Goal: Task Accomplishment & Management: Use online tool/utility

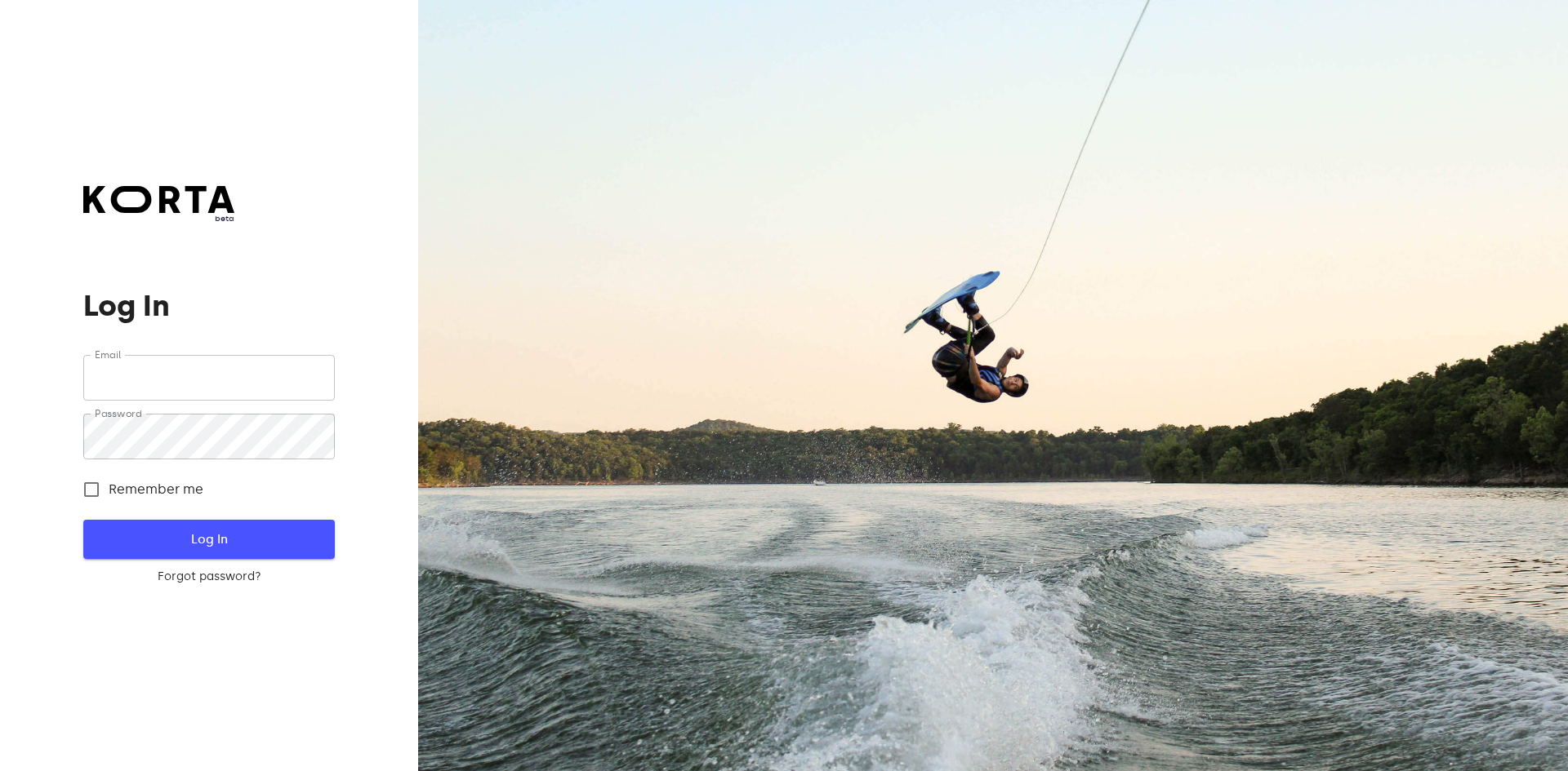
type input "[EMAIL_ADDRESS][DOMAIN_NAME]"
click at [214, 534] on span "Log In" at bounding box center [208, 540] width 199 height 21
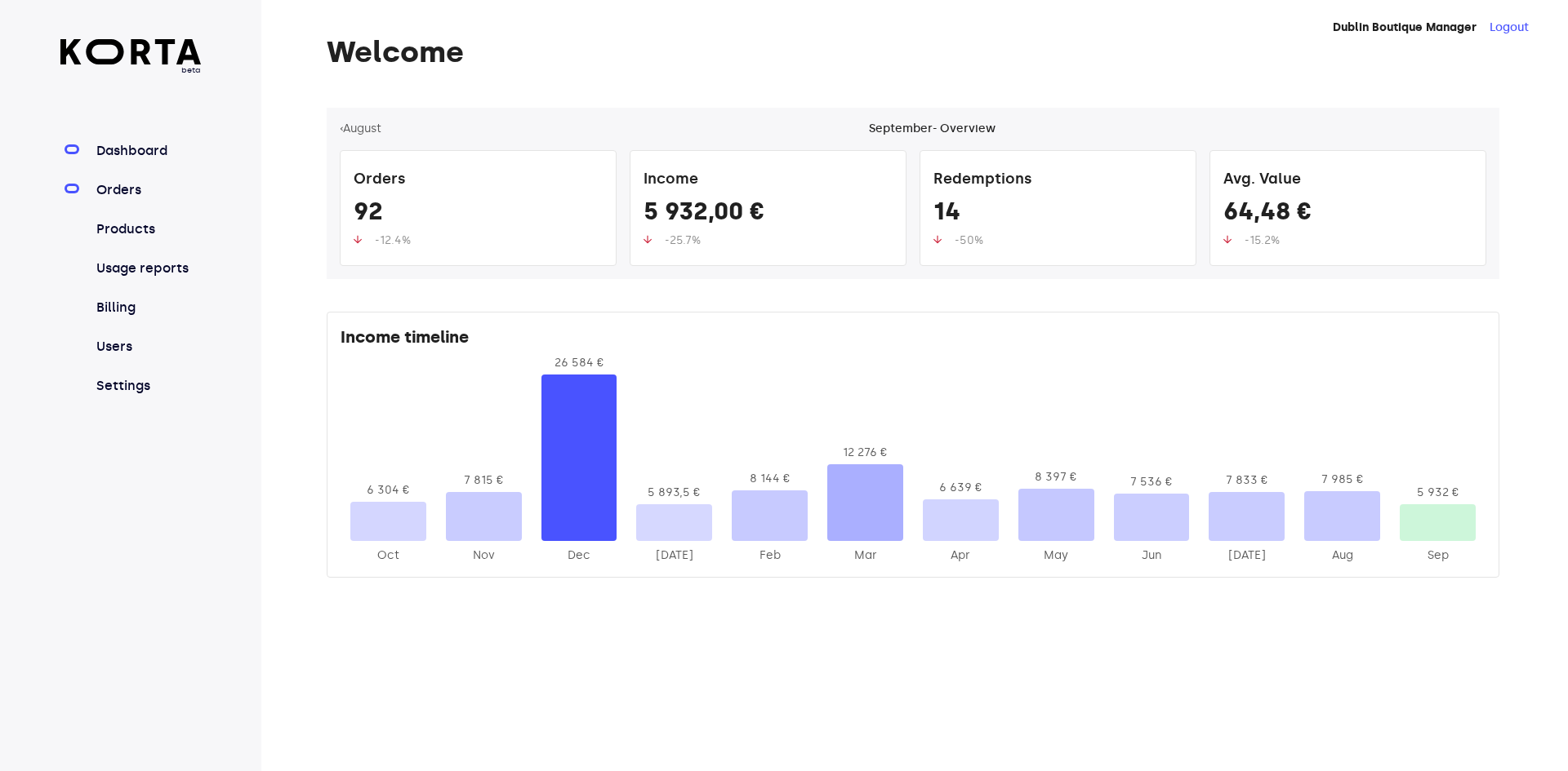
click at [134, 194] on link "Orders" at bounding box center [147, 190] width 109 height 19
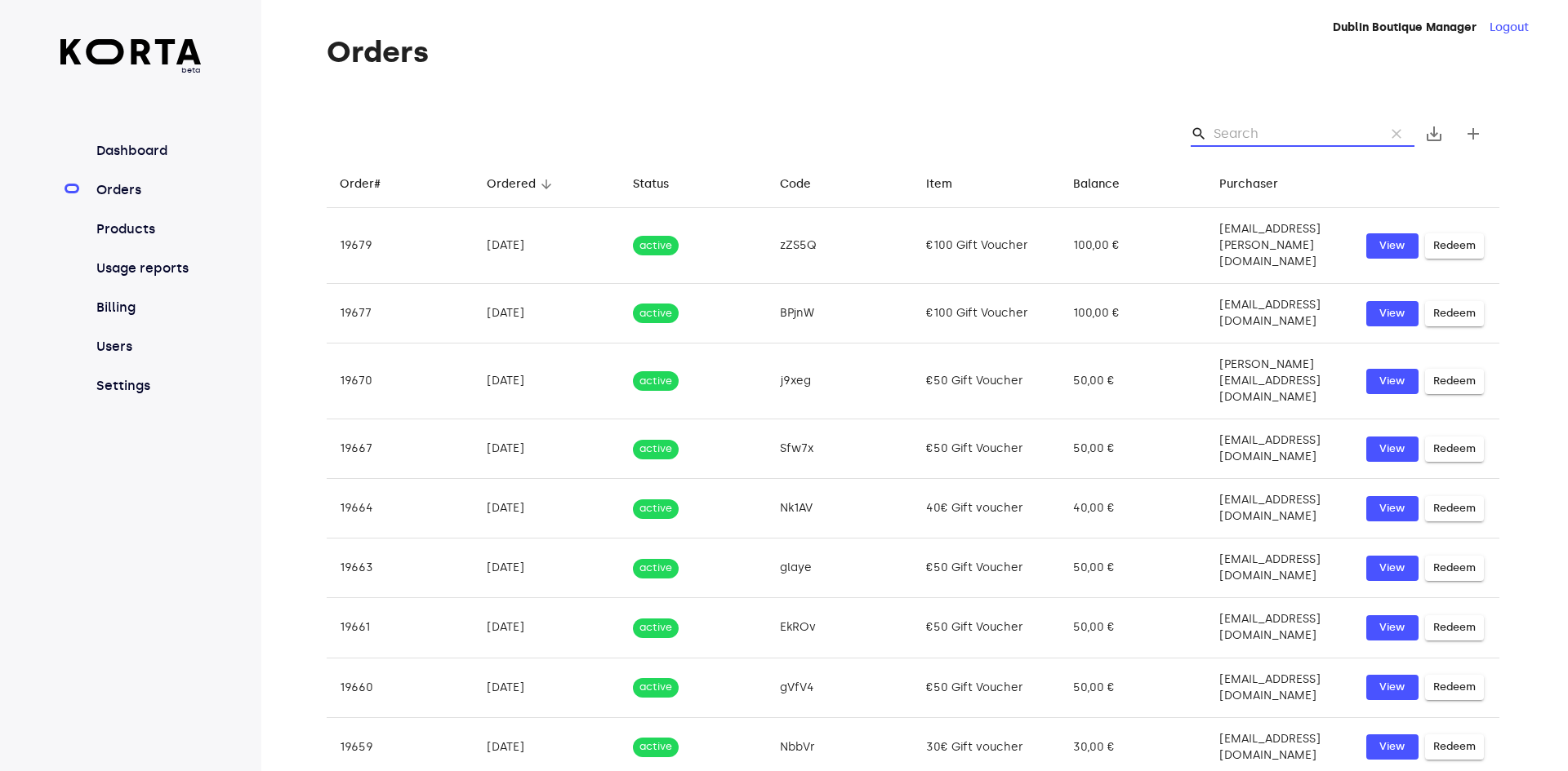
click at [1239, 132] on input "Search" at bounding box center [1292, 134] width 158 height 26
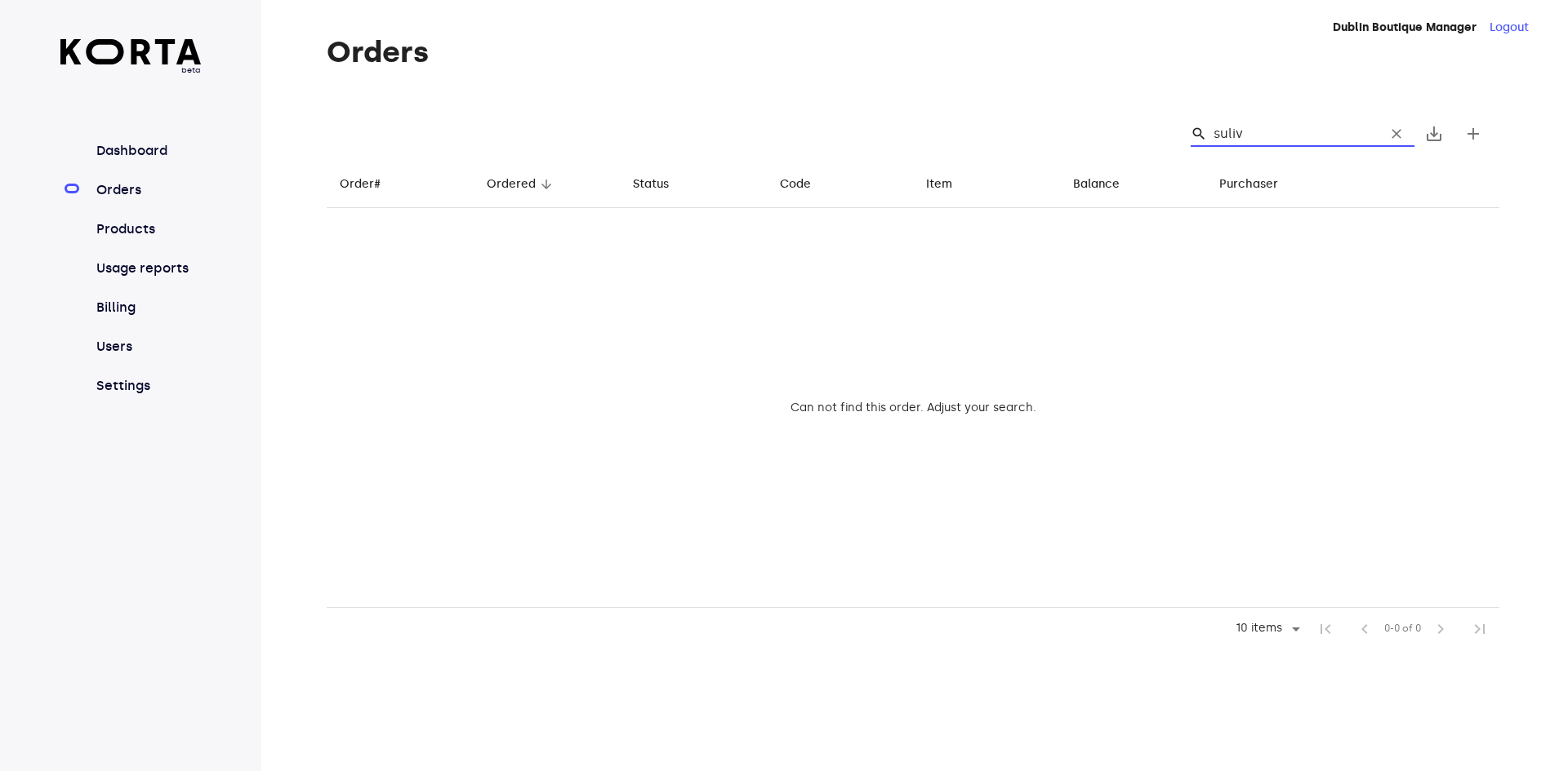
click at [1256, 125] on input "suliv" at bounding box center [1292, 134] width 158 height 26
type input "suliv"
click at [1398, 139] on span "clear" at bounding box center [1396, 133] width 16 height 16
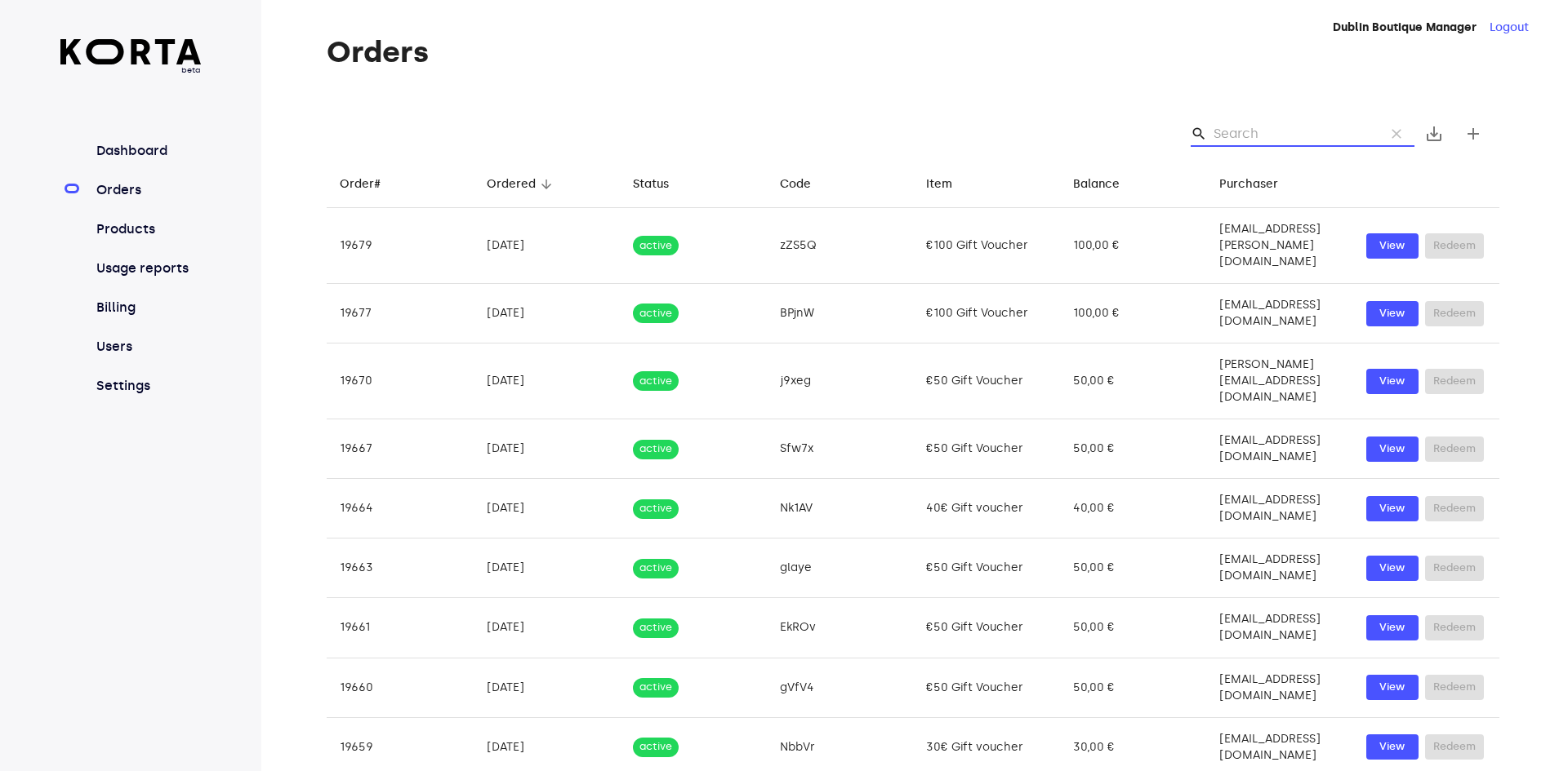
click at [1307, 139] on input "Search" at bounding box center [1292, 134] width 158 height 26
paste input "[EMAIL_ADDRESS][DOMAIN_NAME]"
type input "[EMAIL_ADDRESS][DOMAIN_NAME]"
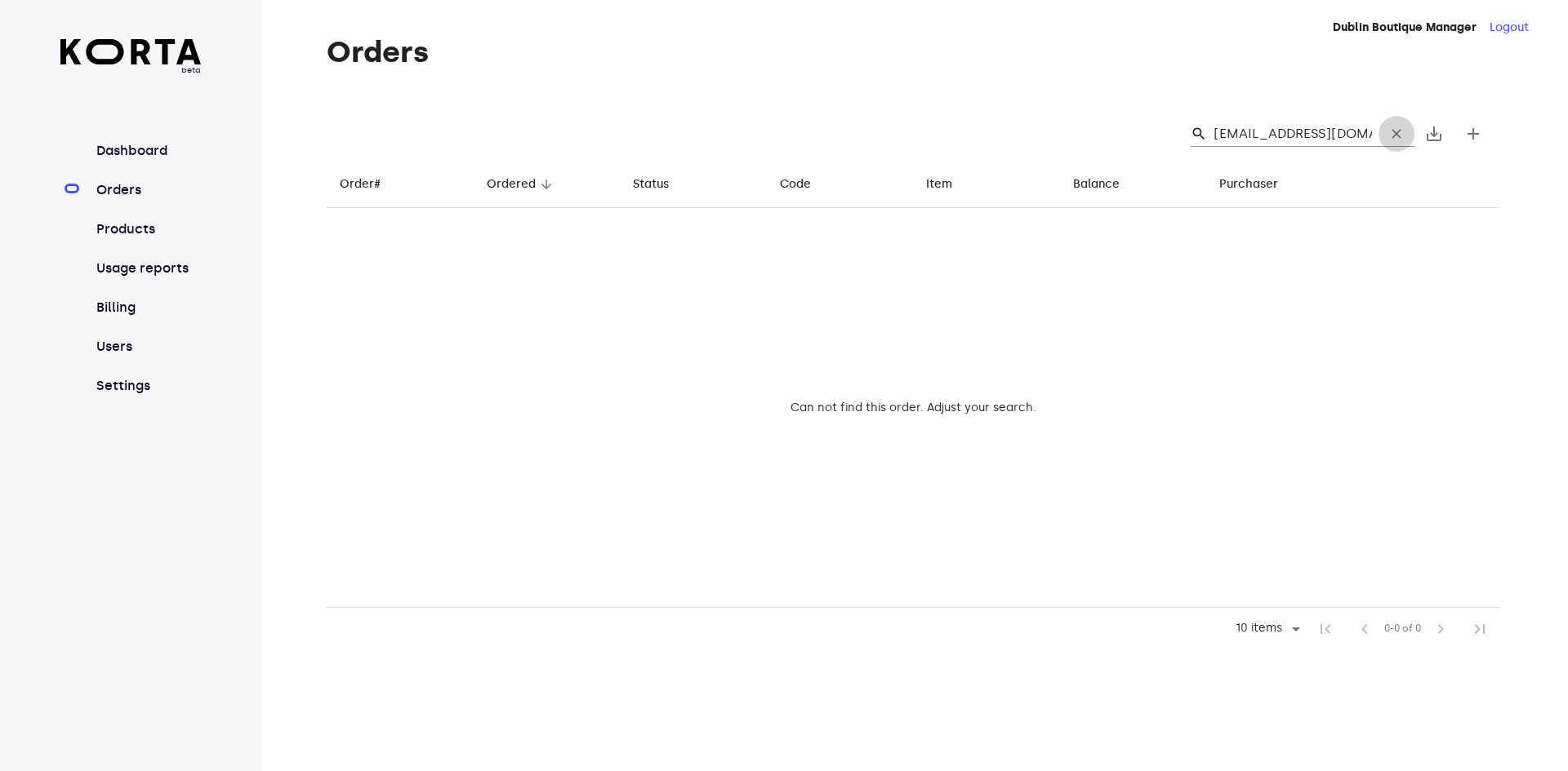
click at [1392, 138] on span "clear" at bounding box center [1396, 133] width 16 height 16
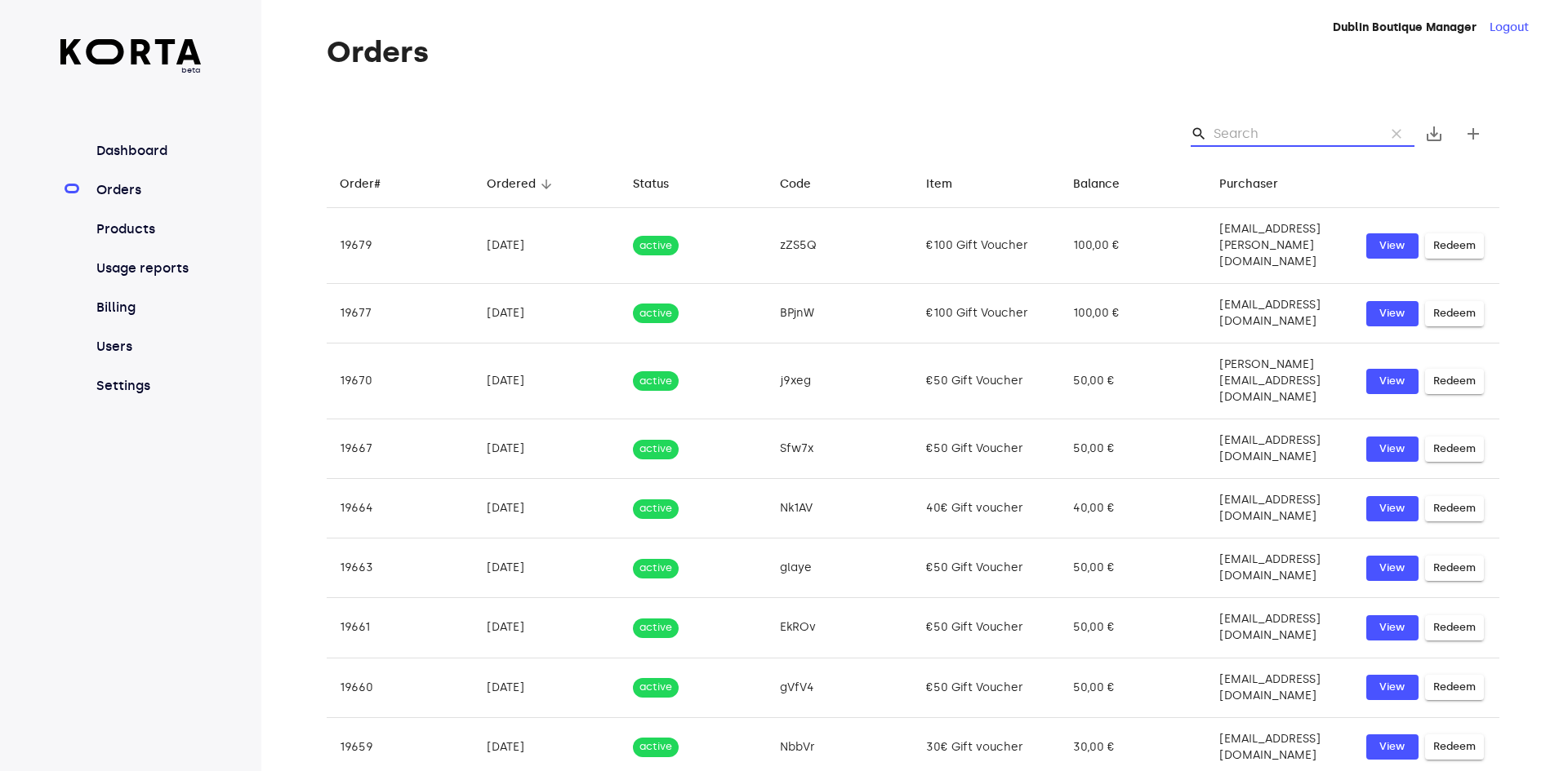
click at [1241, 131] on input "Search" at bounding box center [1292, 134] width 158 height 26
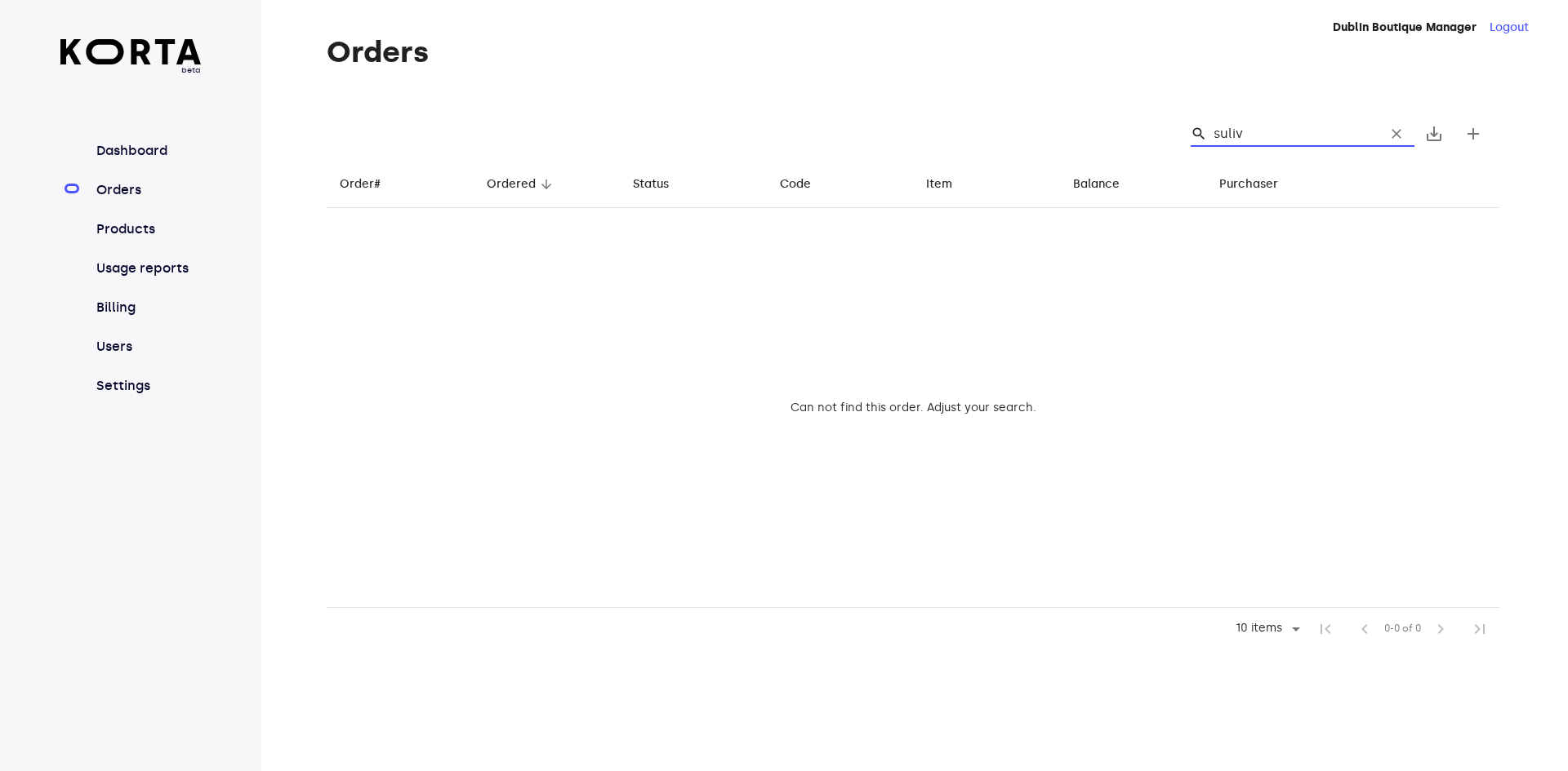
click at [1233, 133] on input "suliv" at bounding box center [1292, 134] width 158 height 26
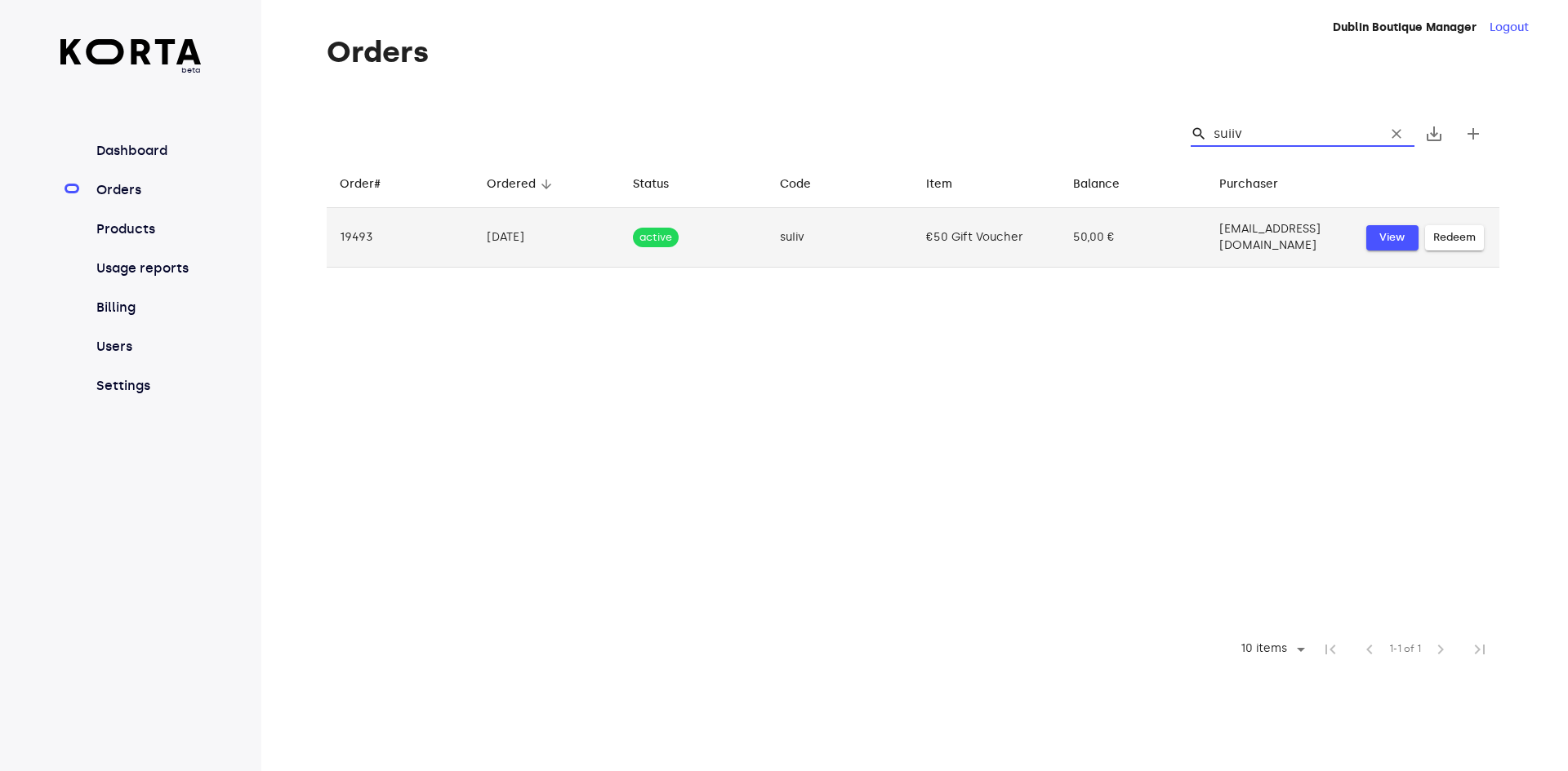
type input "suiiv"
click at [1388, 233] on span "View" at bounding box center [1392, 238] width 36 height 19
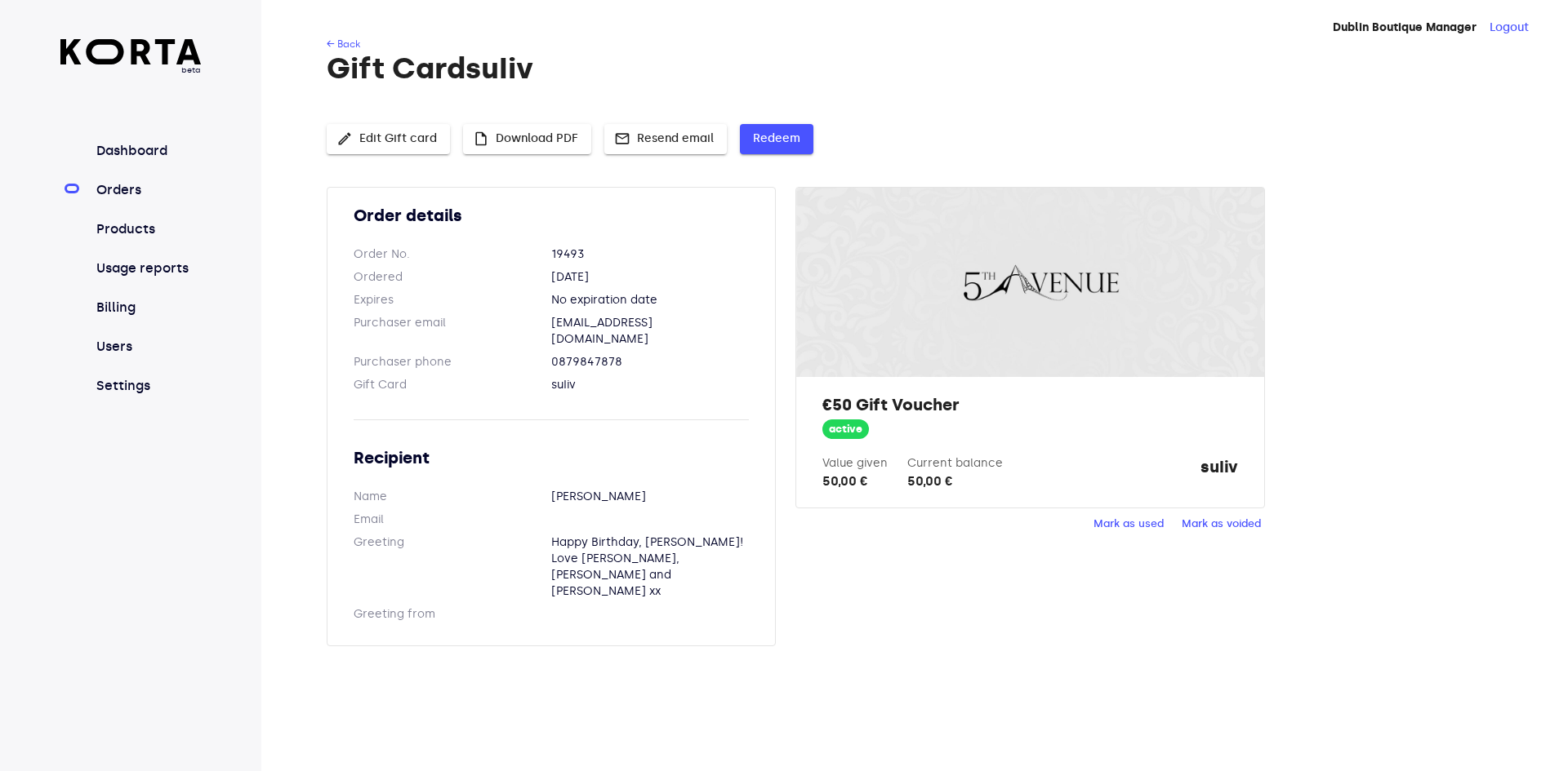
click at [761, 134] on span "Redeem" at bounding box center [776, 139] width 48 height 20
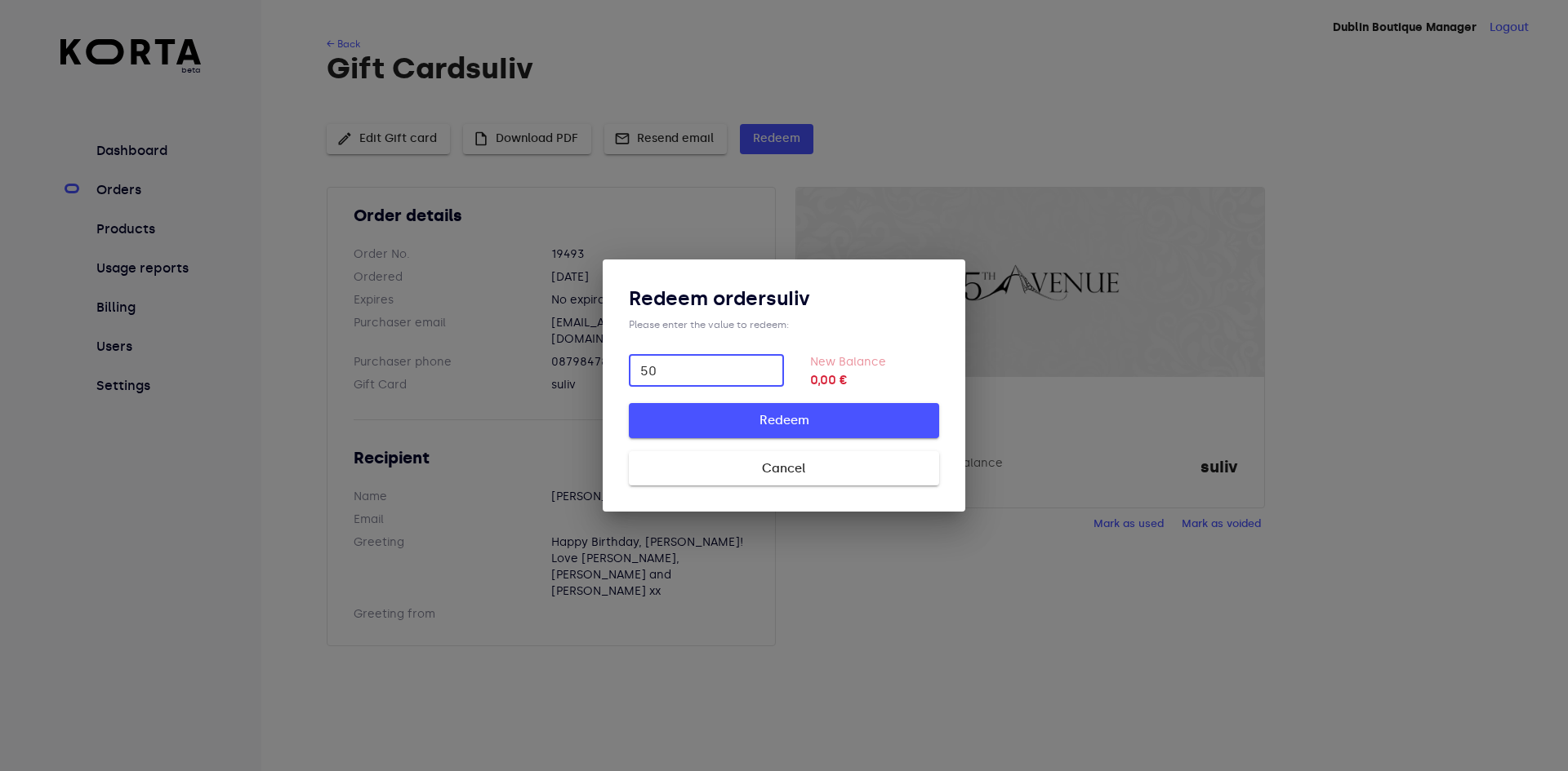
type input "50"
drag, startPoint x: 786, startPoint y: 418, endPoint x: 792, endPoint y: 428, distance: 11.7
click at [792, 428] on span "Redeem" at bounding box center [784, 420] width 258 height 21
